Goal: Task Accomplishment & Management: Manage account settings

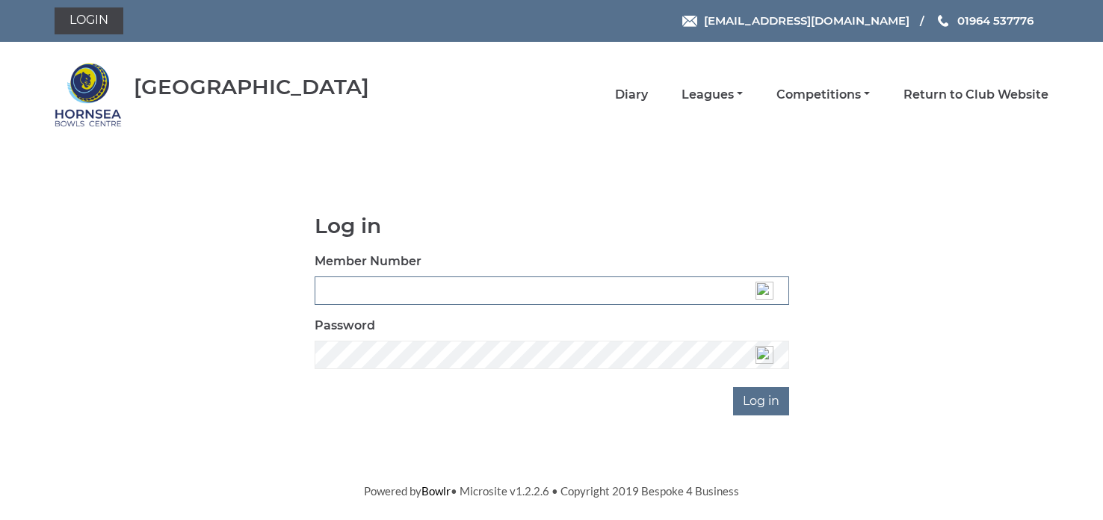
click at [489, 284] on input "Member Number" at bounding box center [552, 290] width 474 height 28
type input "0721"
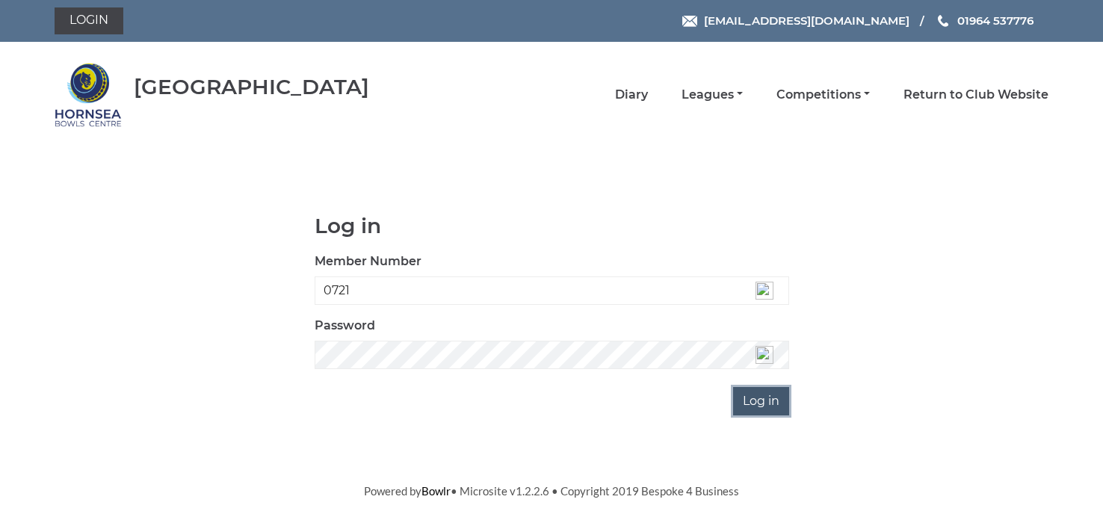
click at [755, 402] on input "Log in" at bounding box center [761, 401] width 56 height 28
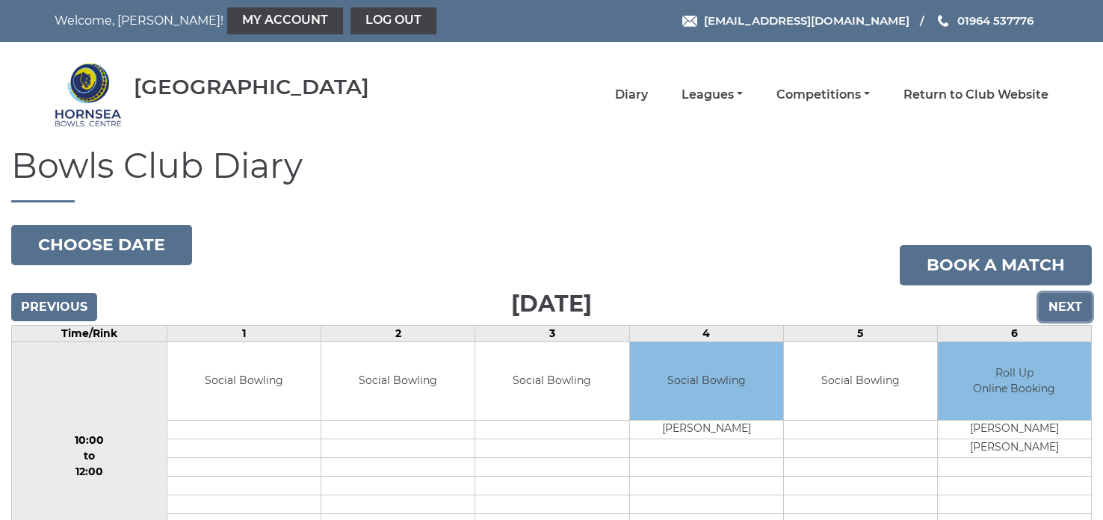
click at [1065, 308] on input "Next" at bounding box center [1064, 307] width 53 height 28
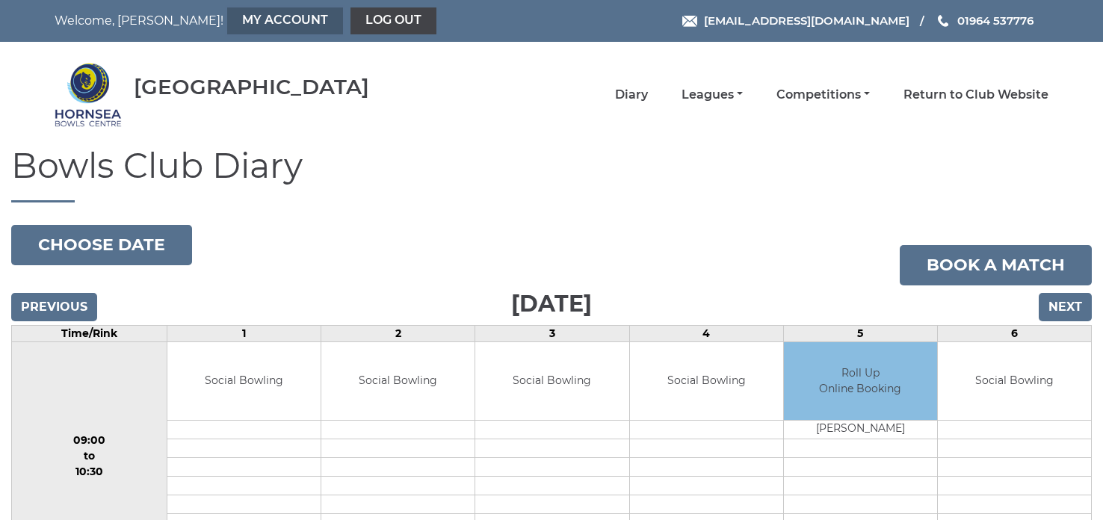
click at [227, 17] on link "My Account" at bounding box center [285, 20] width 116 height 27
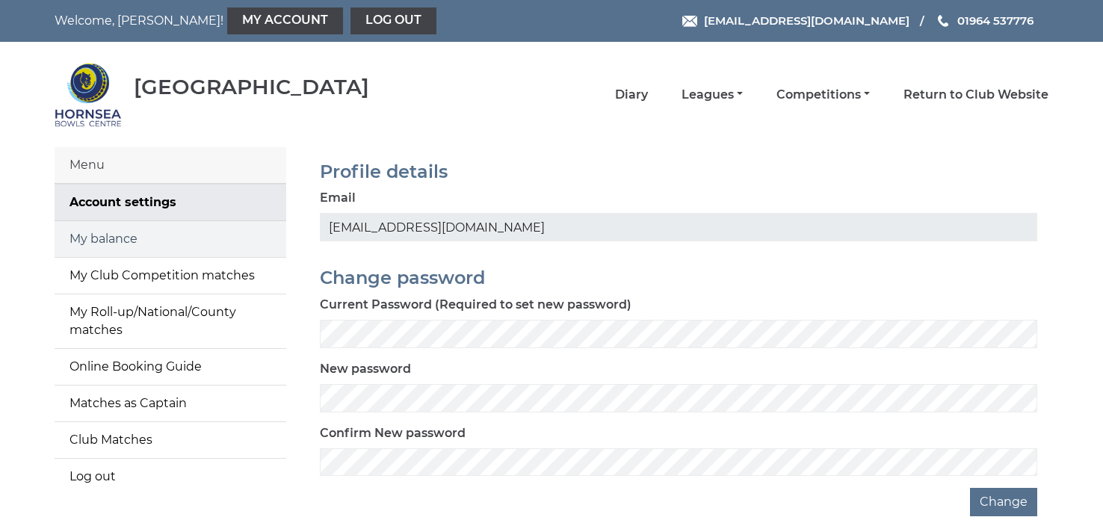
click at [105, 242] on link "My balance" at bounding box center [171, 239] width 232 height 36
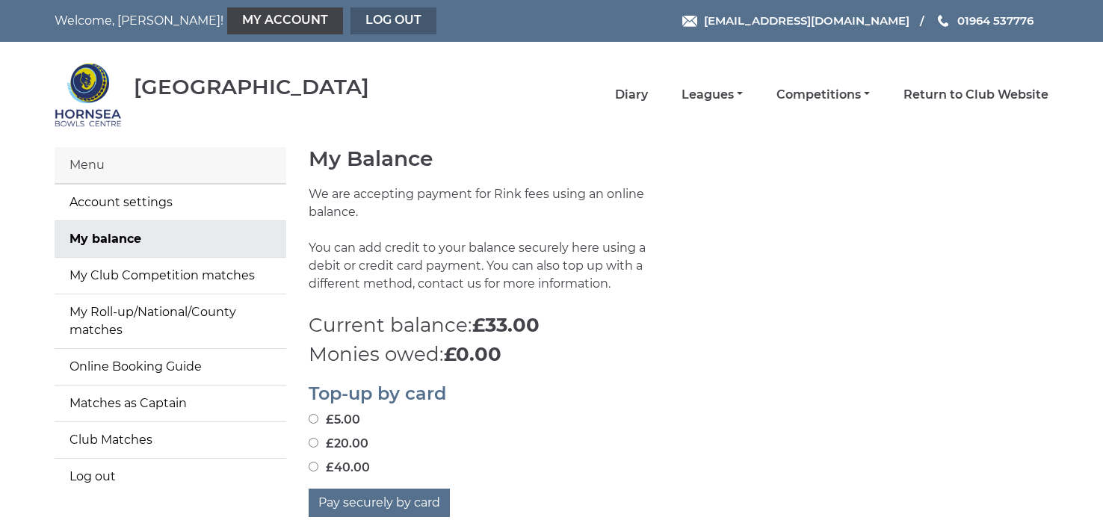
click at [350, 22] on link "Log out" at bounding box center [393, 20] width 86 height 27
